Goal: Task Accomplishment & Management: Use online tool/utility

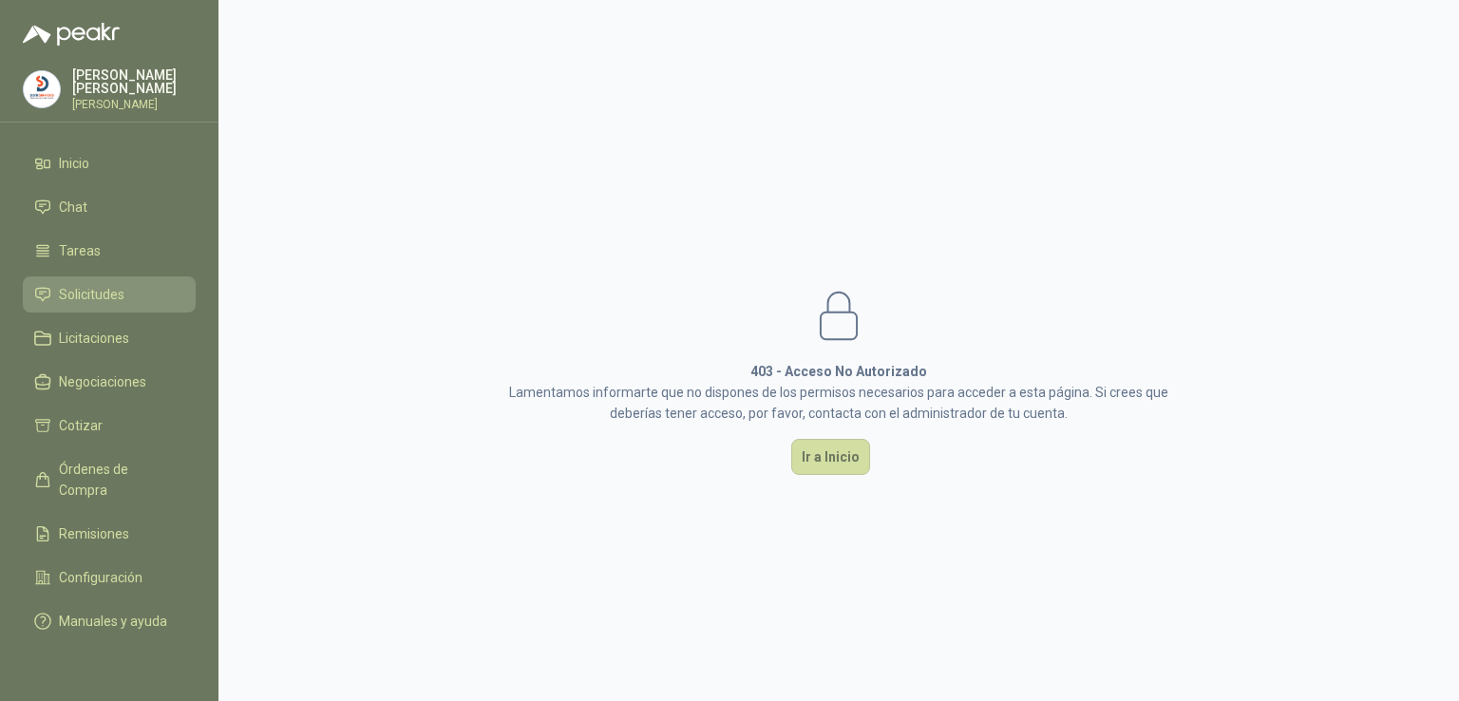
click at [106, 293] on span "Solicitudes" at bounding box center [92, 294] width 66 height 21
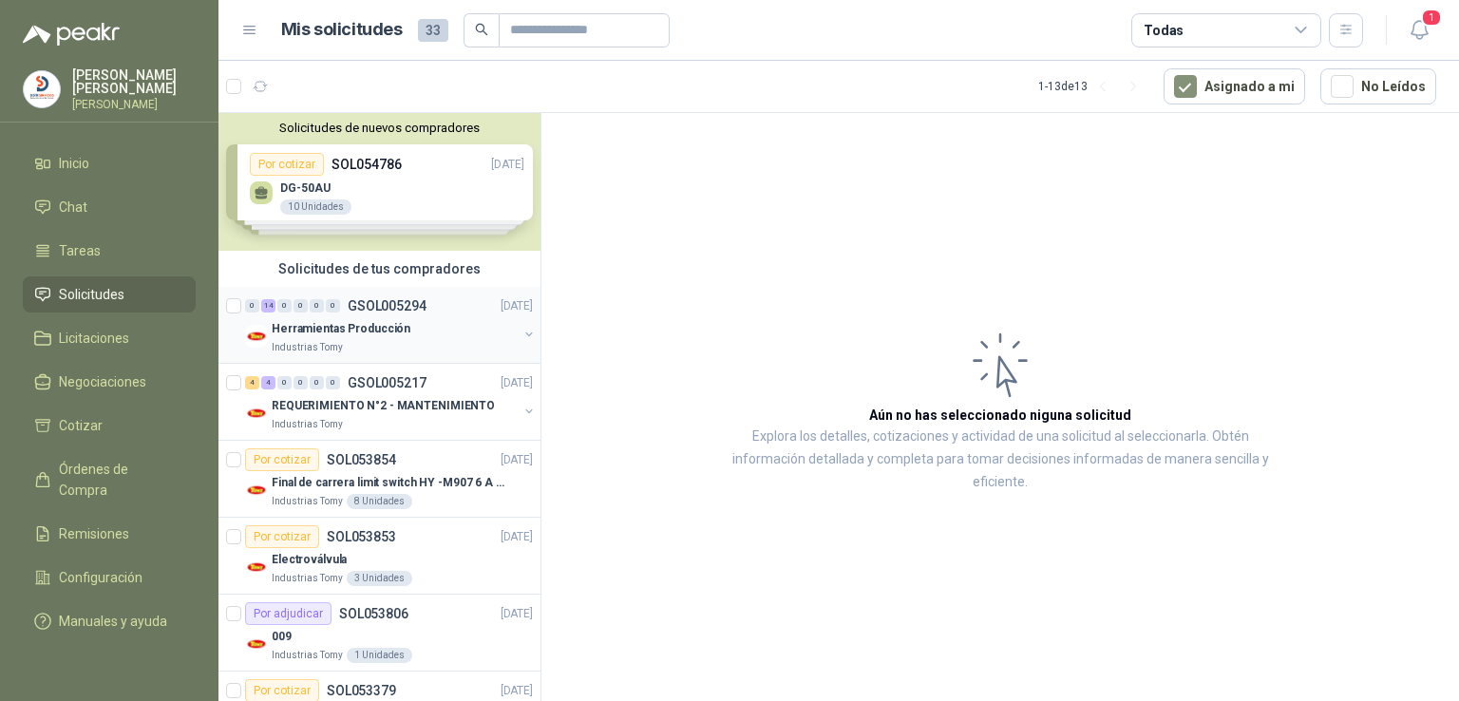
click at [371, 320] on p "Herramientas Producción" at bounding box center [341, 329] width 139 height 18
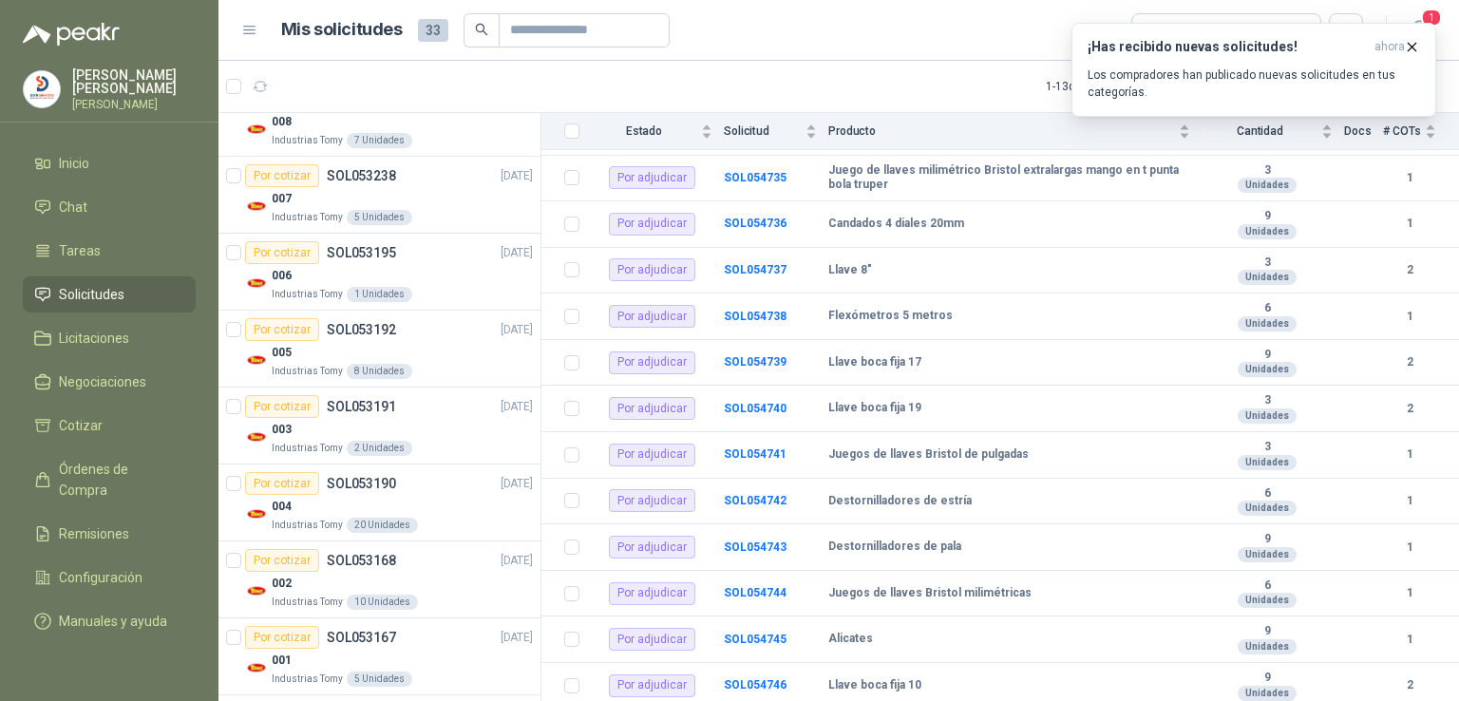
scroll to position [604, 0]
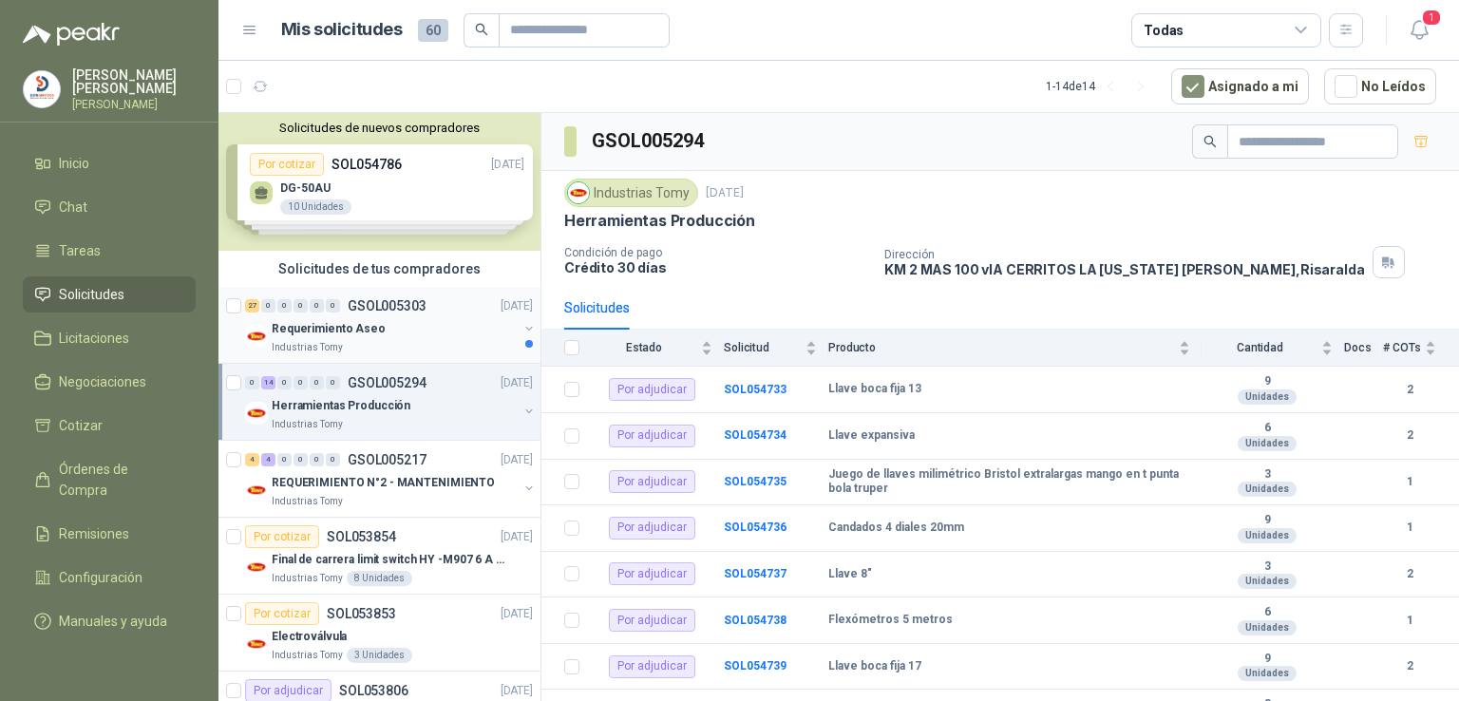
click at [343, 324] on p "Requerimiento Aseo" at bounding box center [329, 329] width 114 height 18
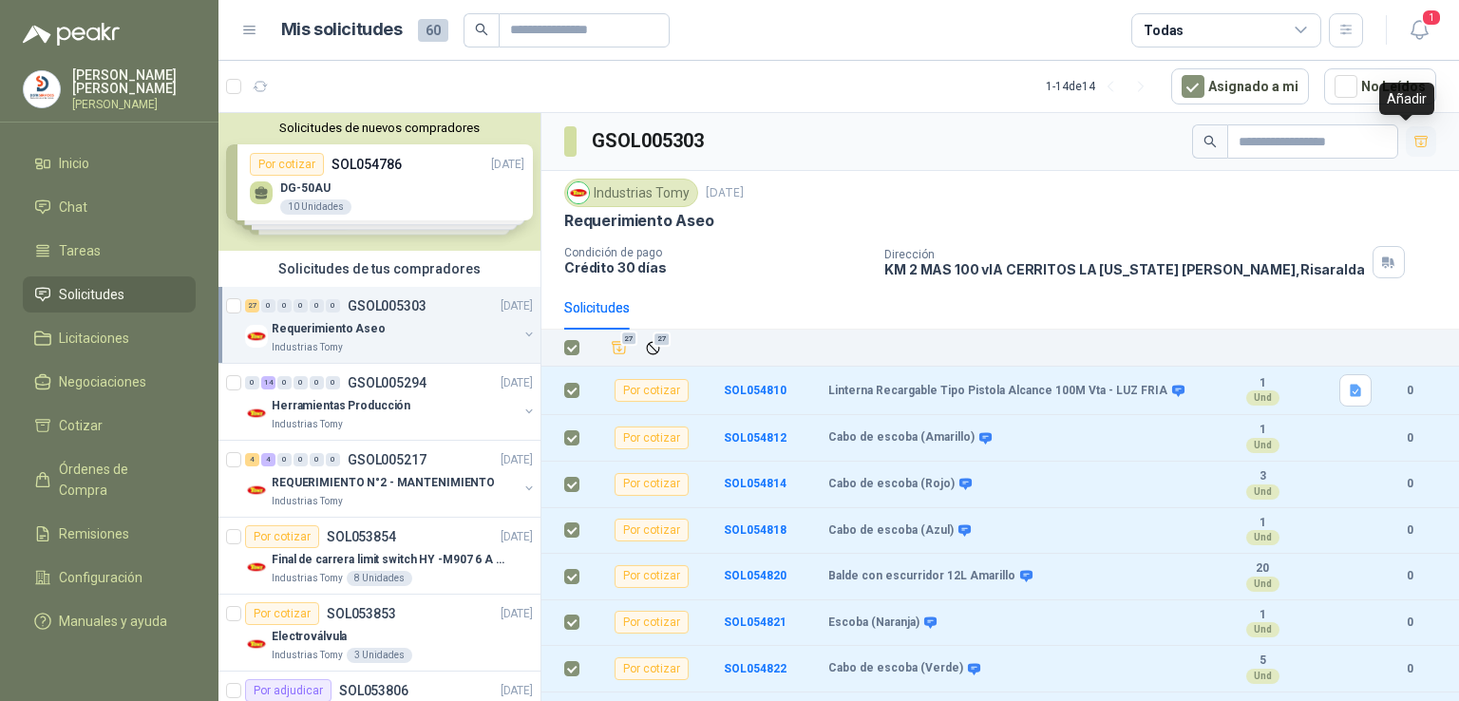
click at [1413, 141] on icon "button" at bounding box center [1421, 142] width 16 height 16
click at [1326, 255] on div "Dirección KM 2 MAS 100 vIA CERRITOS LA [US_STATE][PERSON_NAME] , [GEOGRAPHIC_DA…" at bounding box center [1167, 262] width 567 height 32
click at [627, 348] on icon "Añadir" at bounding box center [619, 347] width 17 height 17
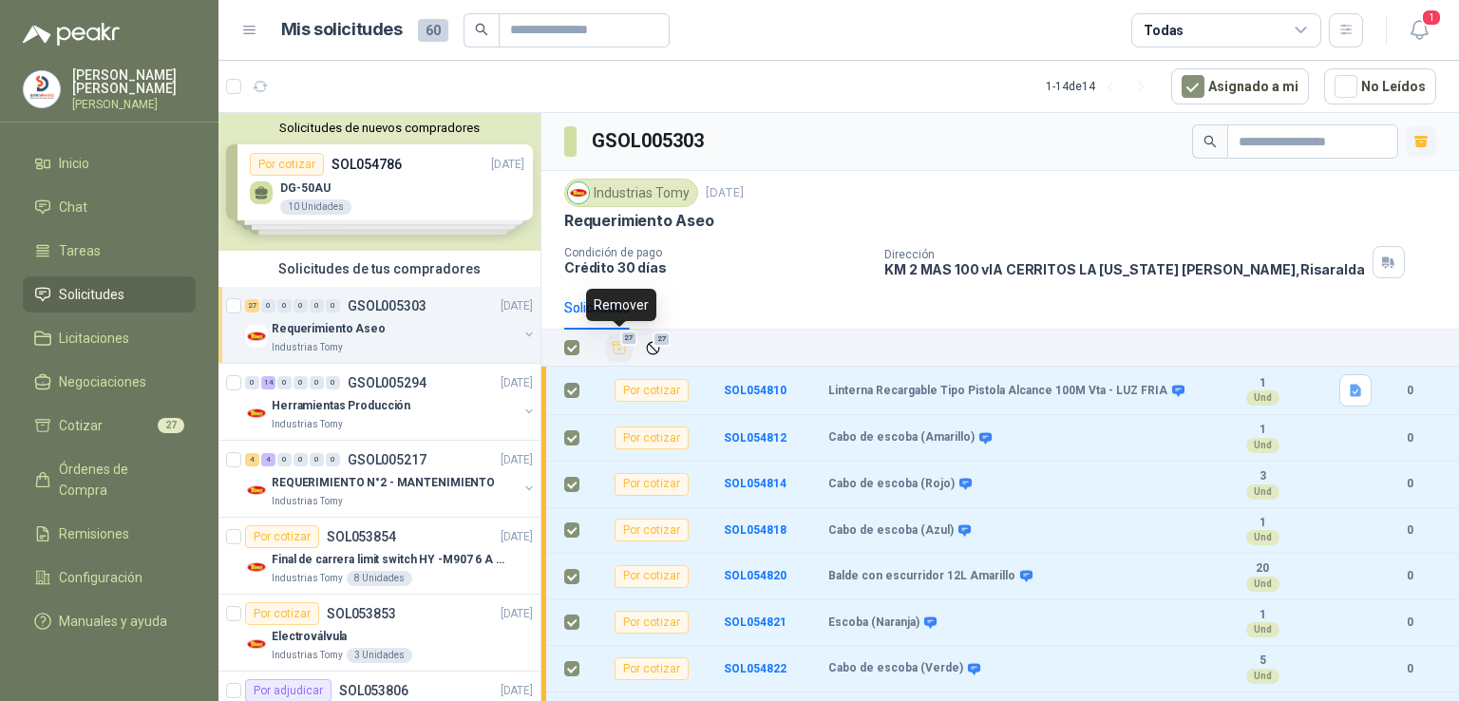
click at [627, 348] on icon "Añadir" at bounding box center [619, 348] width 17 height 18
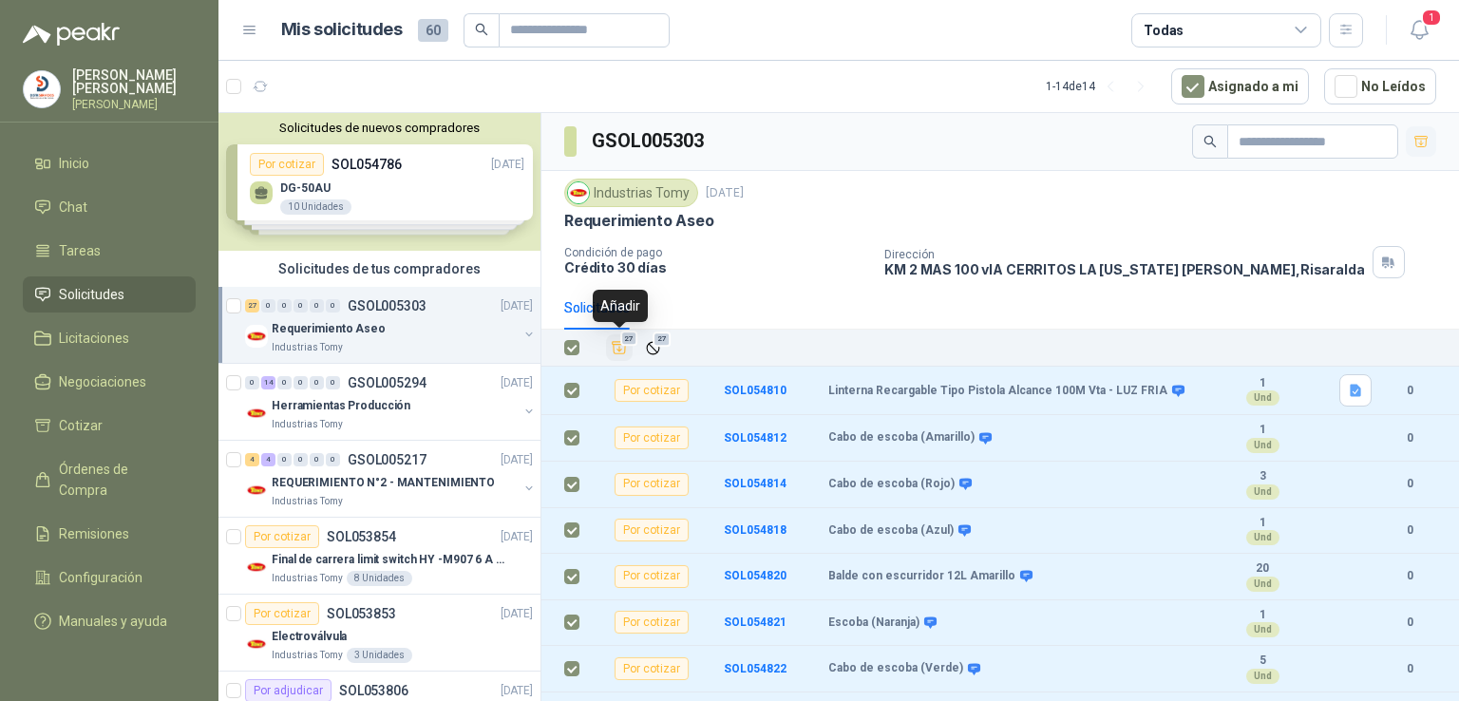
click at [627, 348] on icon "Añadir" at bounding box center [619, 347] width 17 height 17
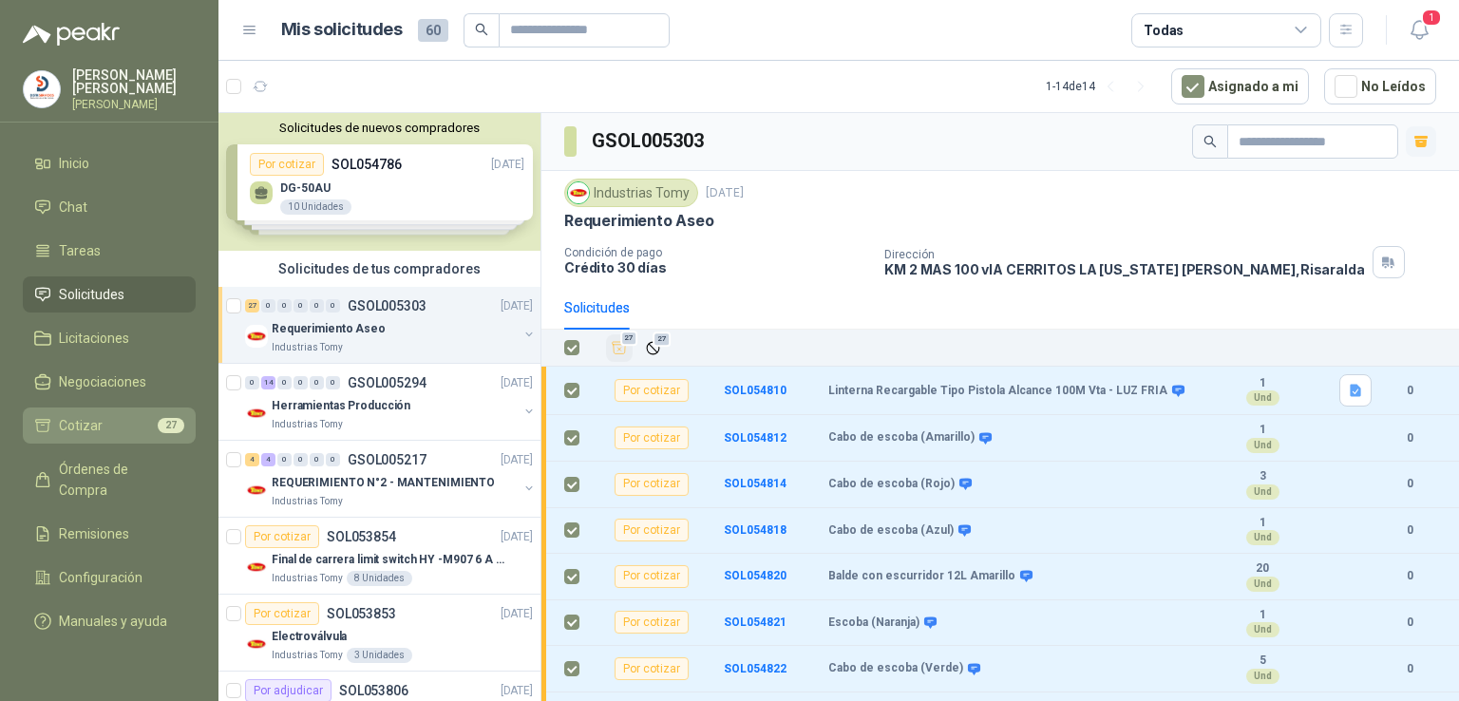
click at [103, 415] on li "Cotizar 27" at bounding box center [109, 425] width 150 height 21
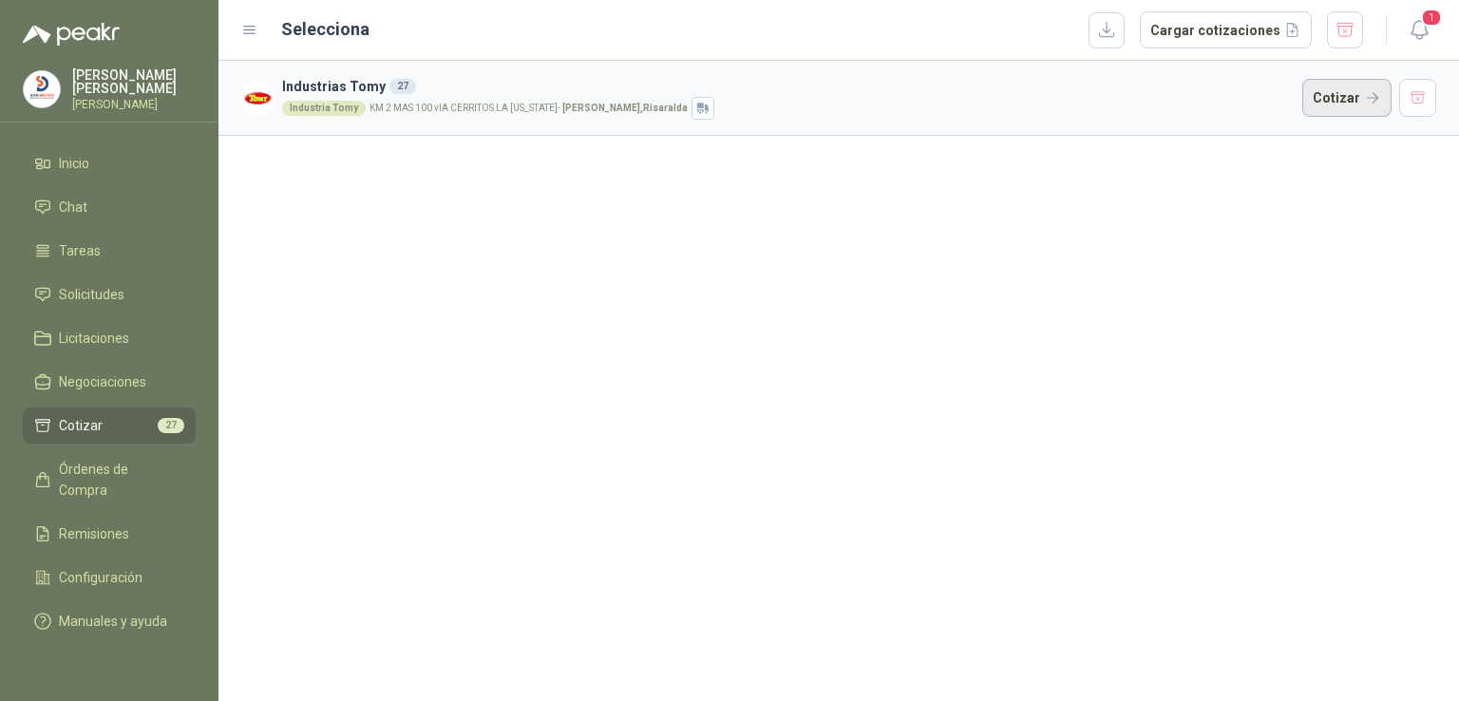
click at [1373, 100] on button "Cotizar" at bounding box center [1346, 98] width 89 height 38
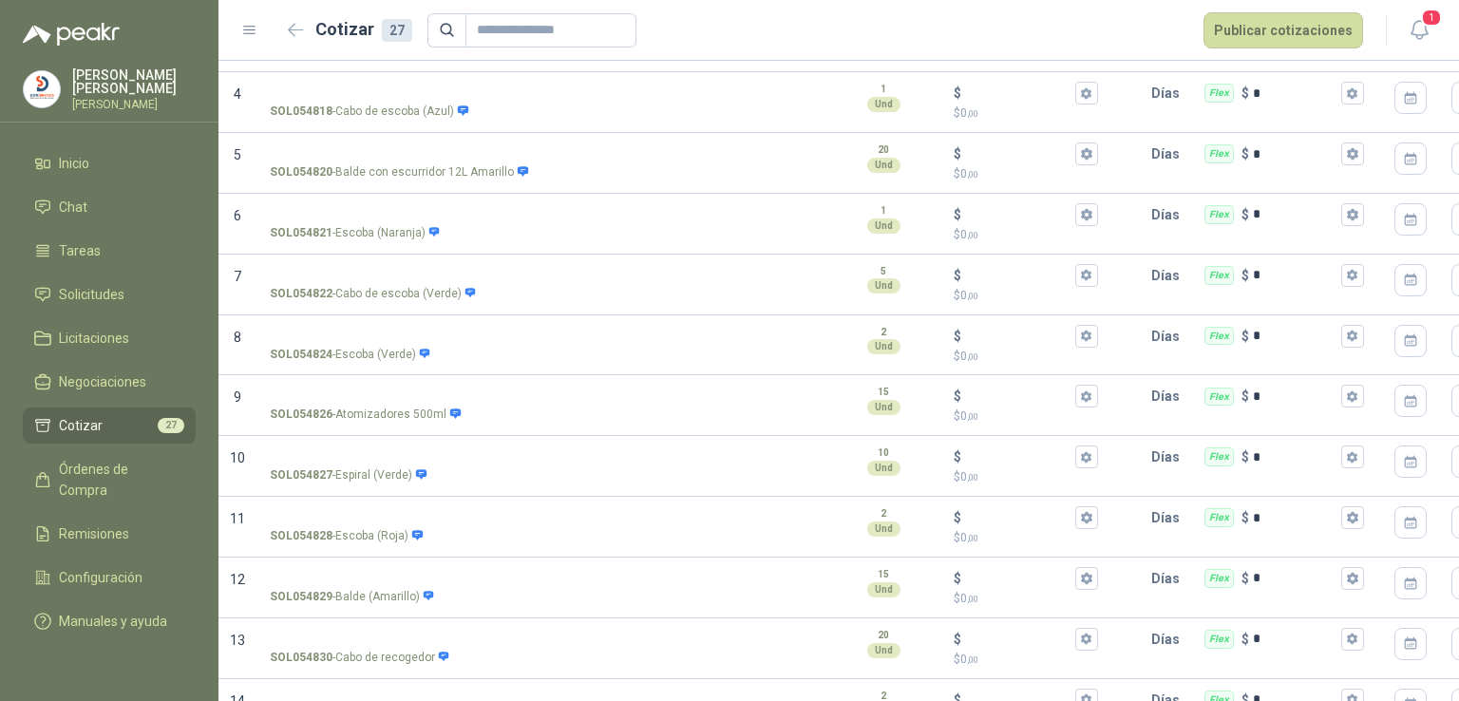
scroll to position [74, 0]
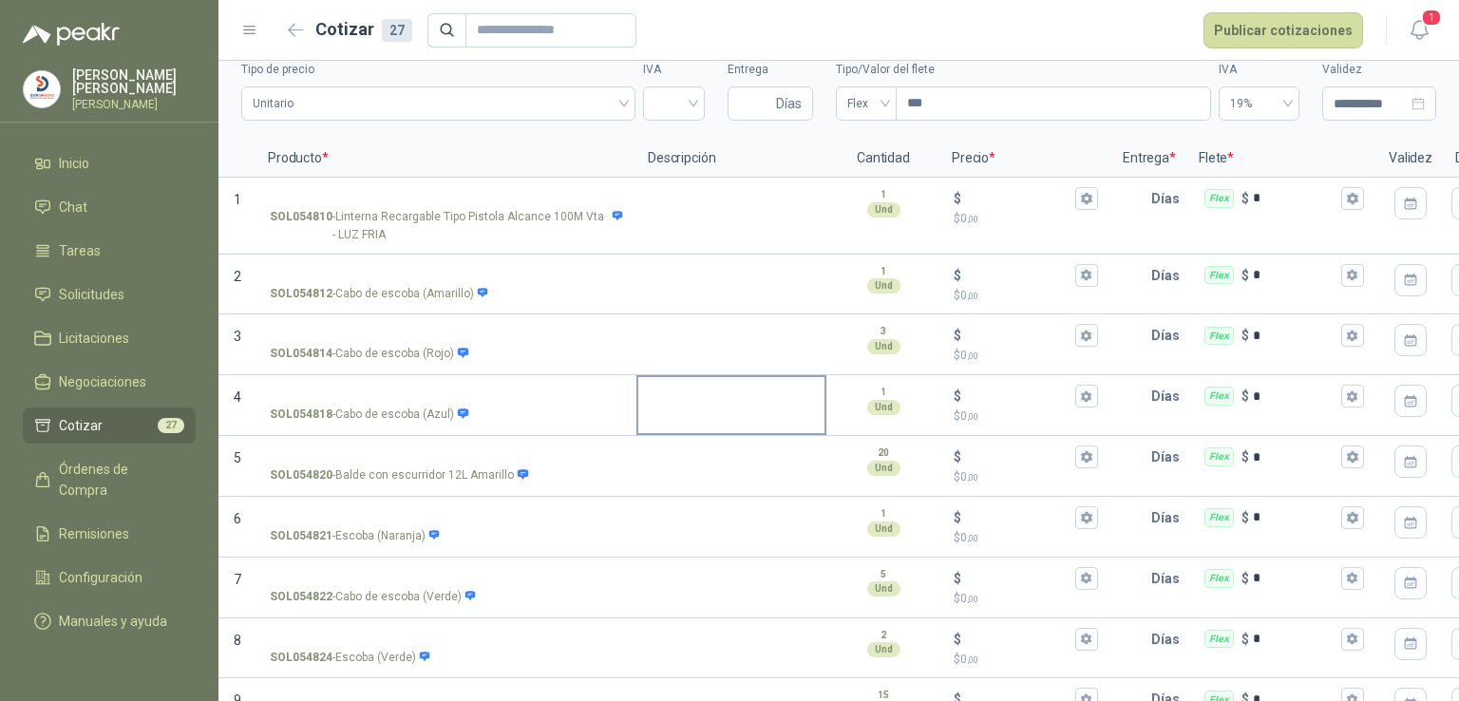
click at [539, 399] on input "SOL054818 - [GEOGRAPHIC_DATA] (Azul)" at bounding box center [446, 396] width 353 height 14
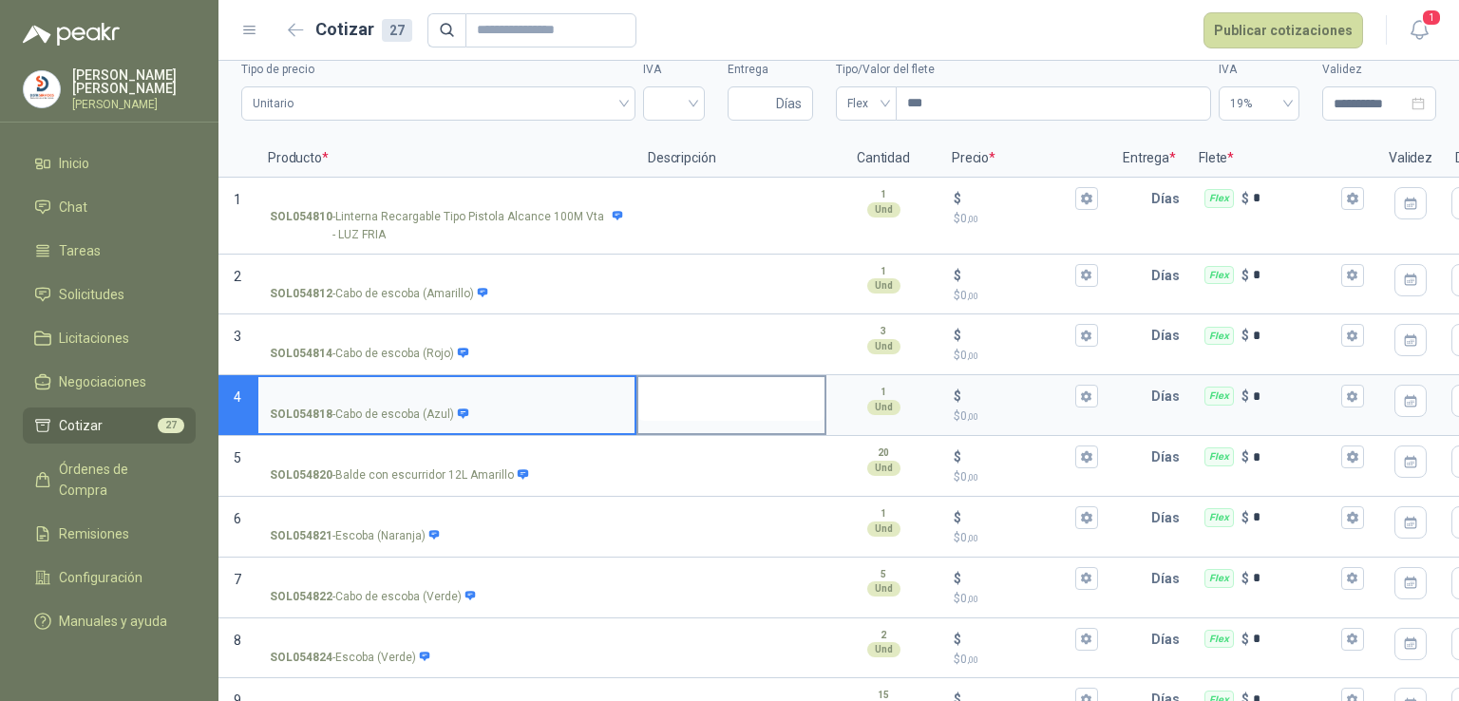
click at [767, 389] on textarea at bounding box center [731, 399] width 186 height 44
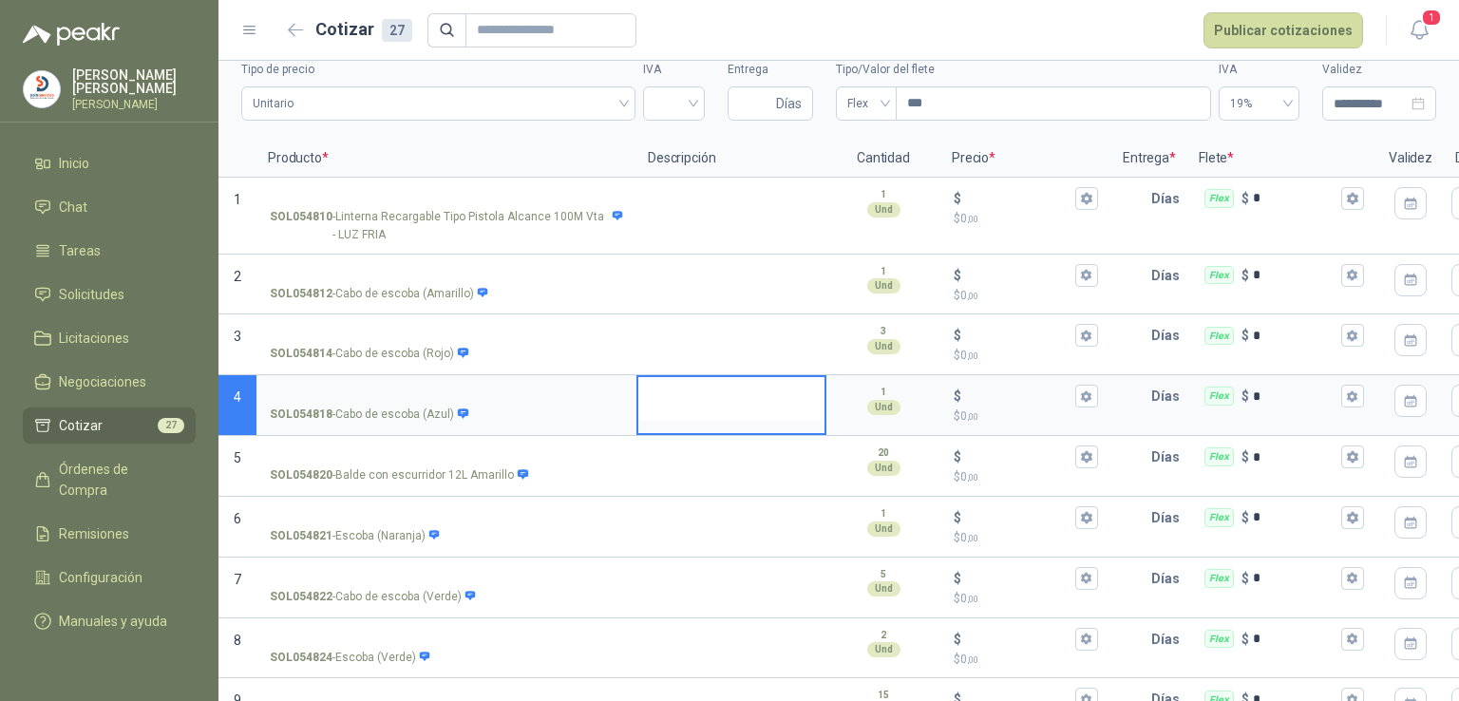
click at [763, 406] on textarea at bounding box center [731, 399] width 186 height 44
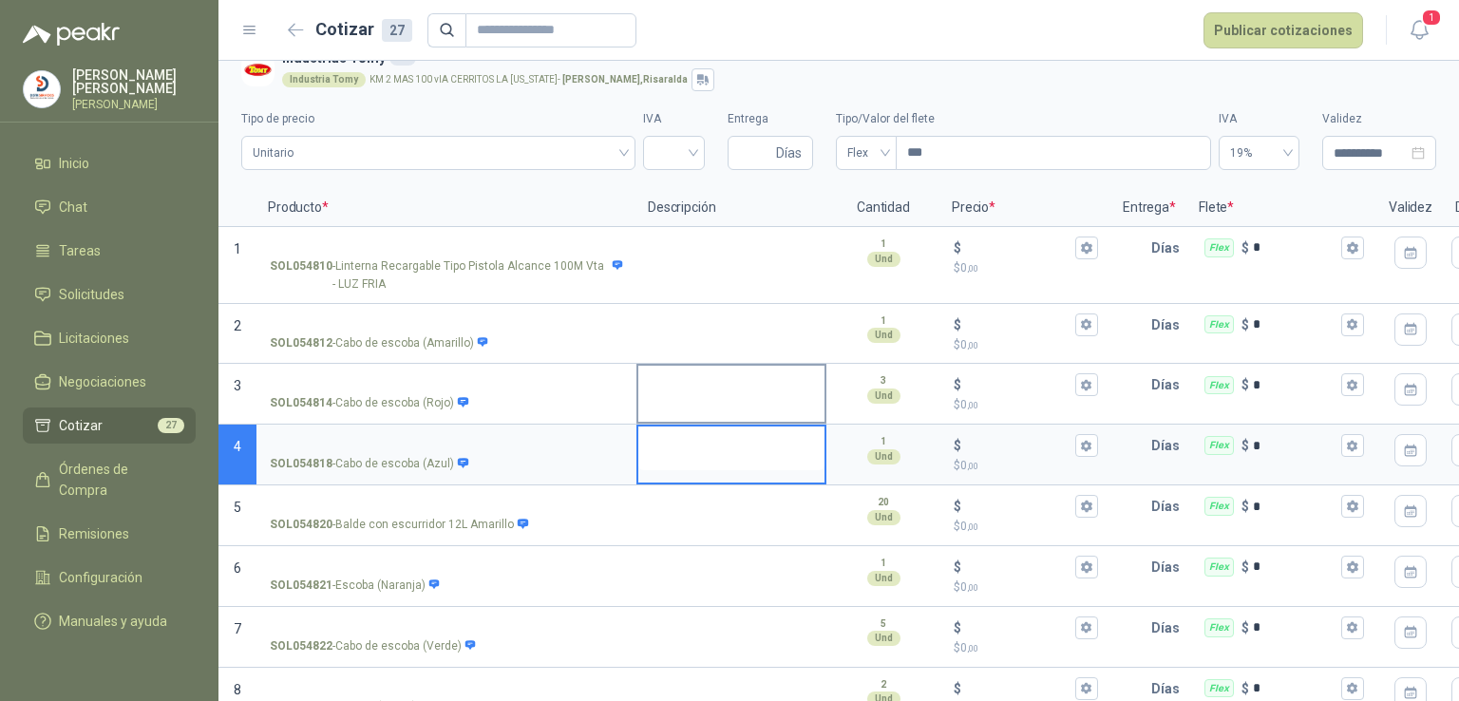
scroll to position [0, 0]
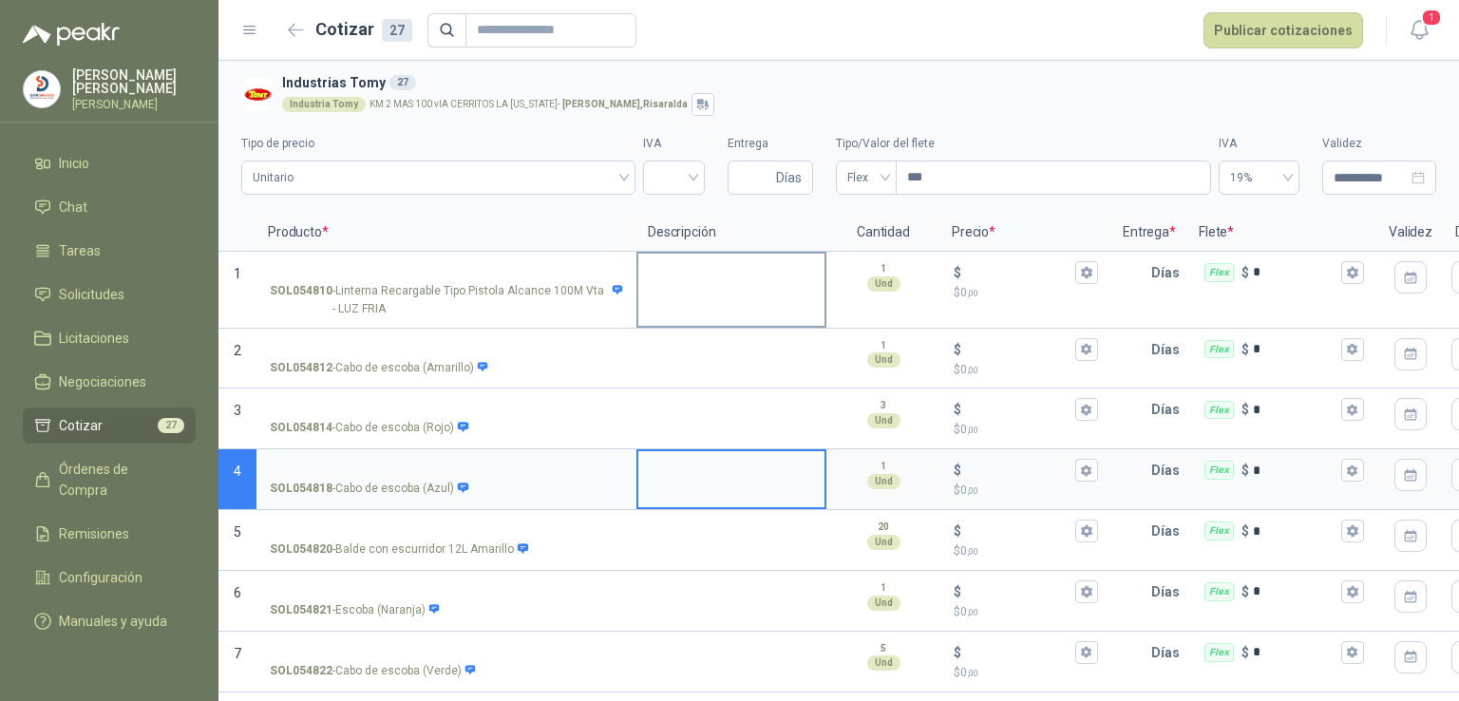
click at [773, 301] on div at bounding box center [731, 290] width 190 height 77
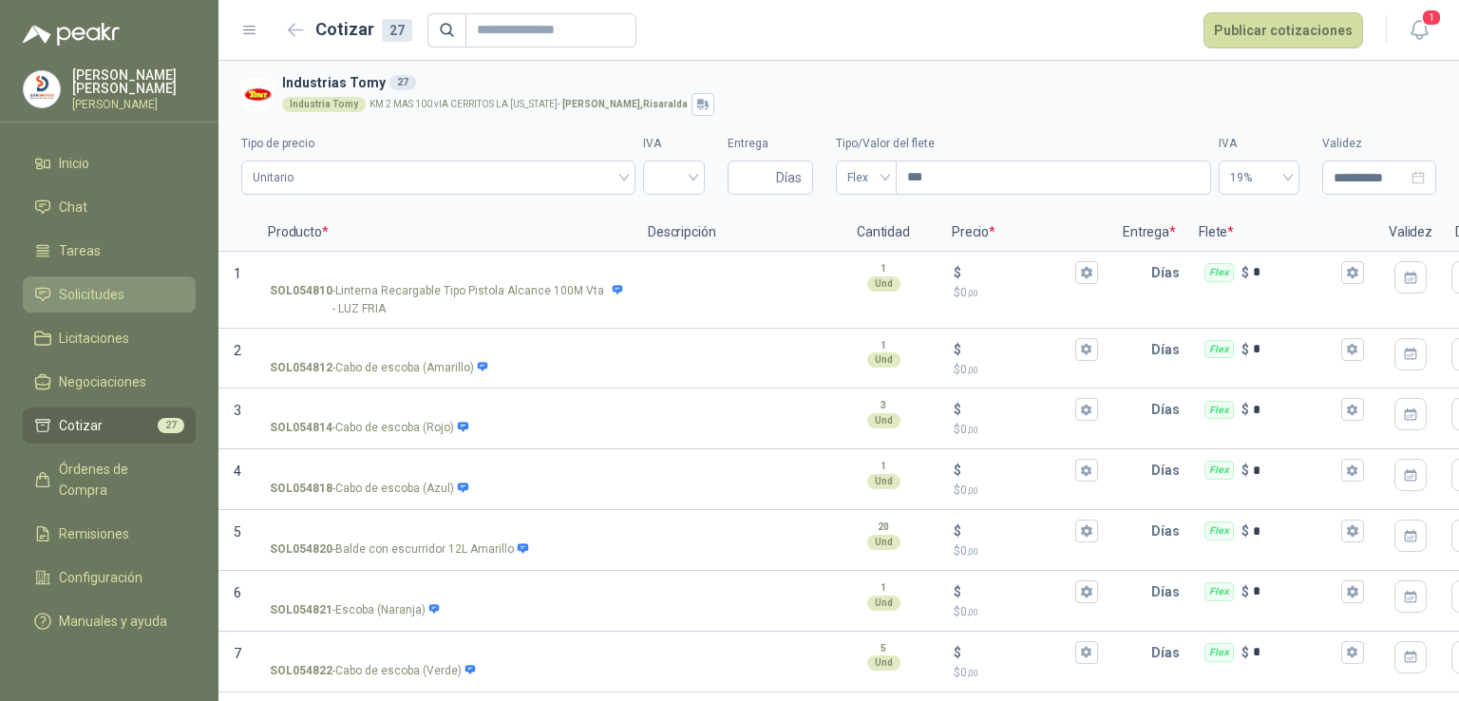
click at [103, 295] on span "Solicitudes" at bounding box center [92, 294] width 66 height 21
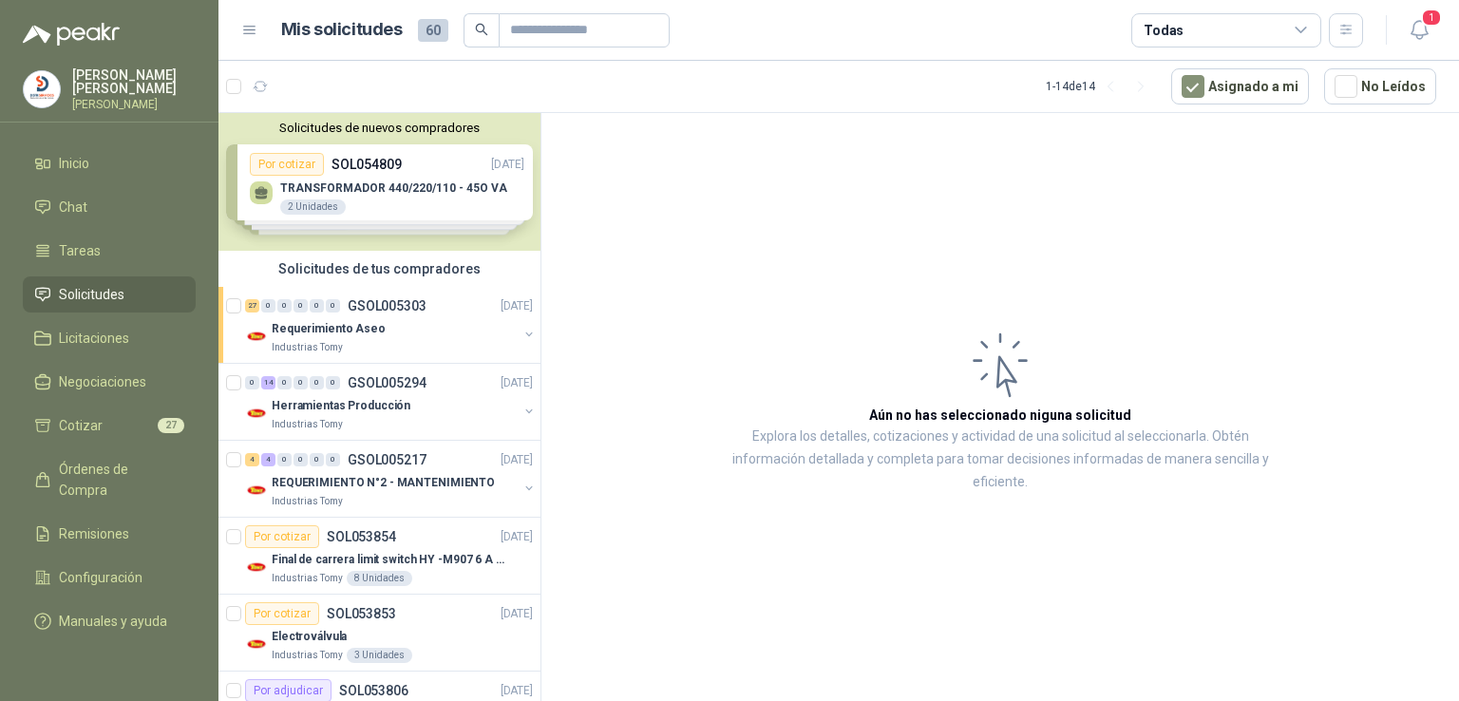
click at [390, 176] on div "Solicitudes de nuevos compradores Por cotizar SOL054809 [DATE] TRANSFORMADOR 44…" at bounding box center [379, 182] width 322 height 138
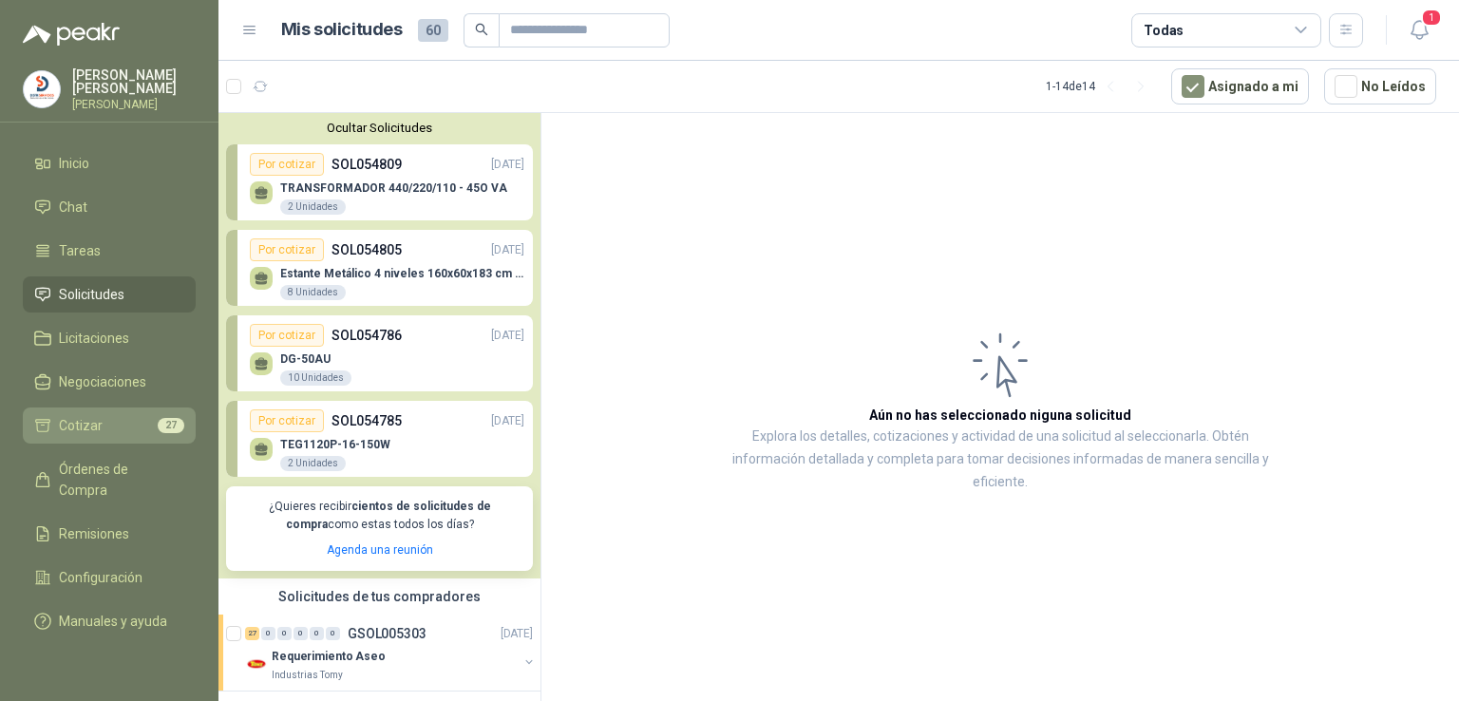
click at [116, 423] on li "Cotizar 27" at bounding box center [109, 425] width 150 height 21
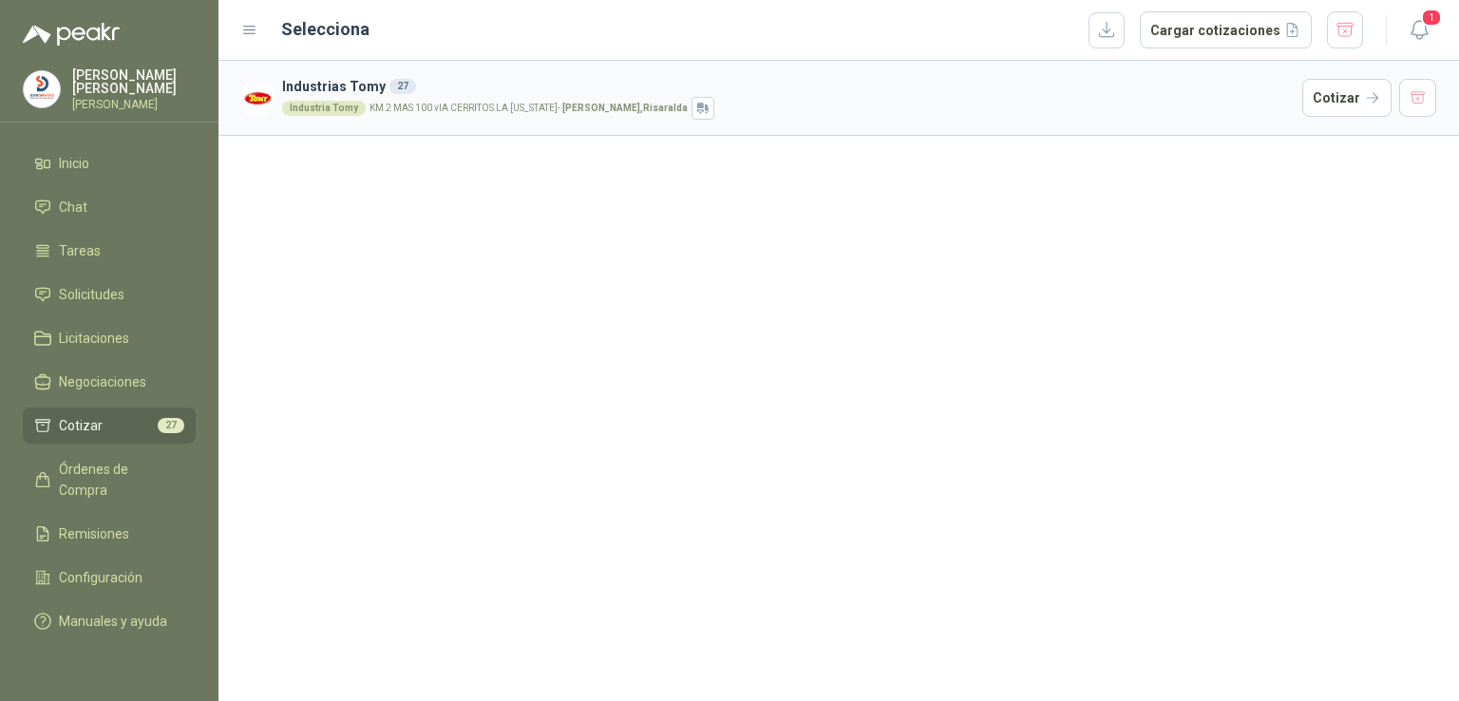
click at [871, 113] on div "Industria Tomy KM 2 MAS 100 vIA CERRITOS LA [US_STATE] - [GEOGRAPHIC_DATA] , [G…" at bounding box center [788, 108] width 1012 height 23
click at [882, 105] on div "Industria Tomy KM 2 MAS 100 vIA CERRITOS LA [US_STATE] - [GEOGRAPHIC_DATA] , [G…" at bounding box center [788, 108] width 1012 height 23
click at [1060, 133] on article "Industrias Tomy 27 Industria Tomy KM 2 MAS 100 vIA CERRITOS LA [US_STATE] - [GE…" at bounding box center [838, 98] width 1240 height 75
click at [914, 103] on div "Industria Tomy KM 2 MAS 100 vIA CERRITOS LA [US_STATE] - [GEOGRAPHIC_DATA] , [G…" at bounding box center [788, 108] width 1012 height 23
click at [1333, 96] on button "Cotizar" at bounding box center [1346, 98] width 89 height 38
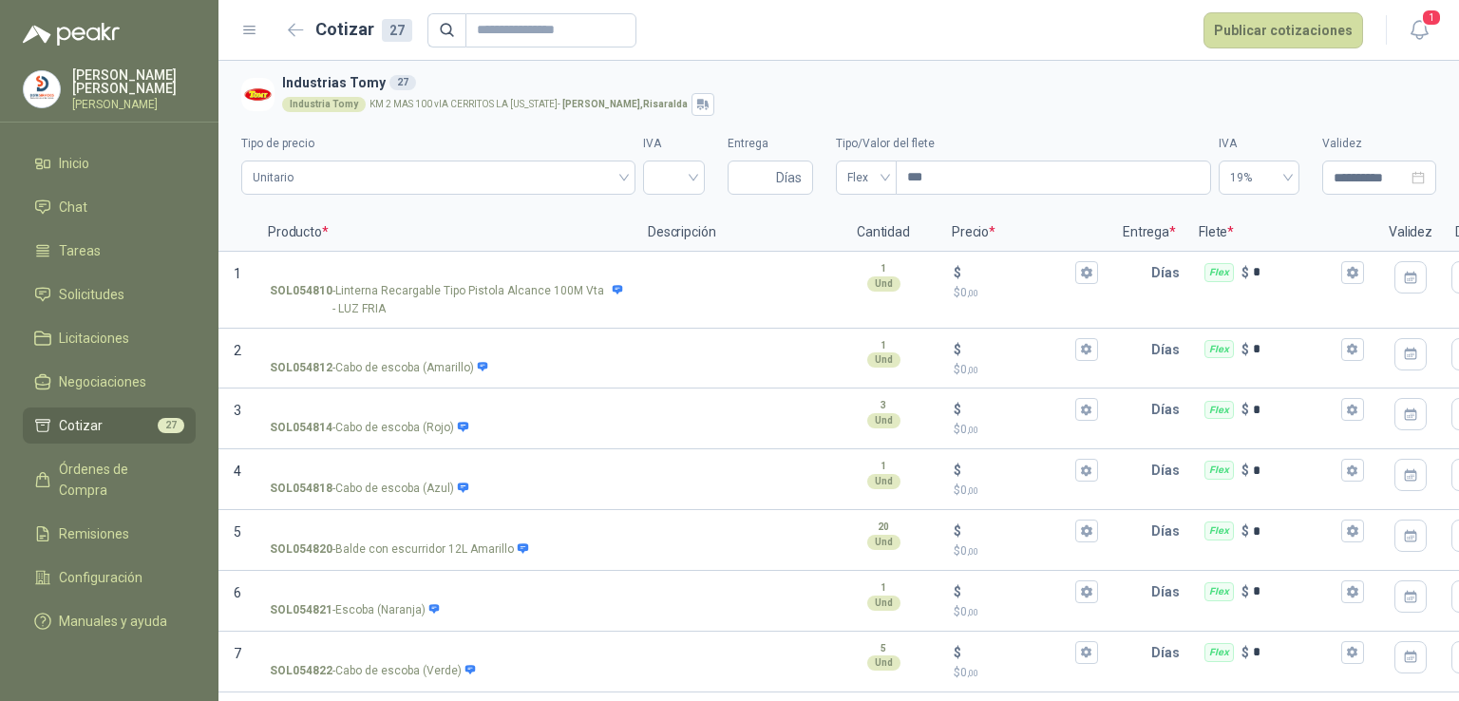
click at [122, 424] on li "Cotizar 27" at bounding box center [109, 425] width 150 height 21
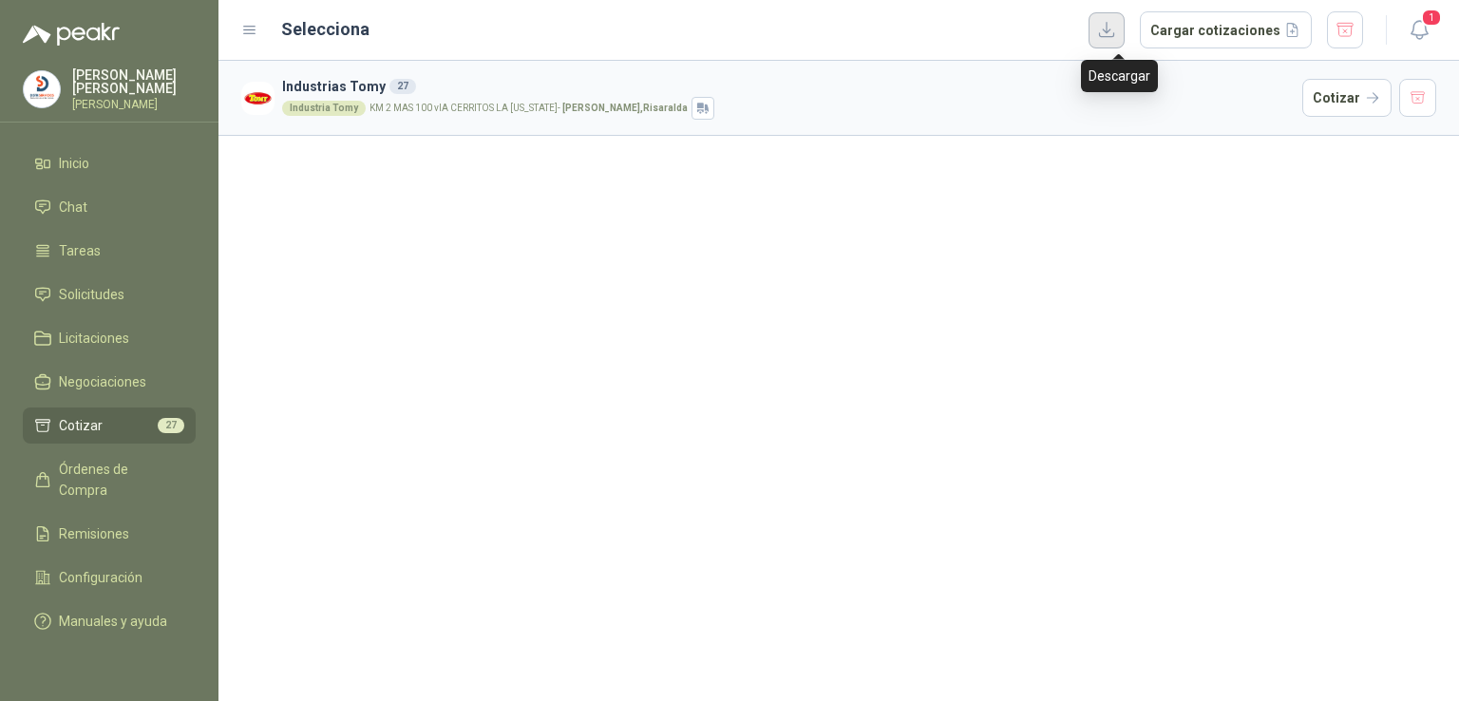
click at [1113, 38] on button "button" at bounding box center [1106, 30] width 36 height 36
